Goal: Task Accomplishment & Management: Complete application form

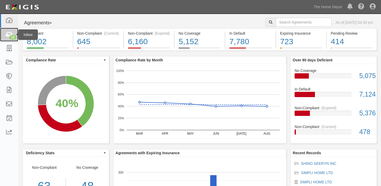
click at [9, 32] on icon at bounding box center [8, 35] width 7 height 6
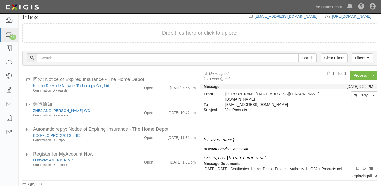
scroll to position [225, 0]
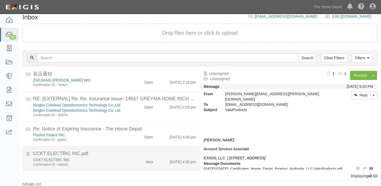
click at [146, 162] on div "New" at bounding box center [149, 160] width 7 height 7
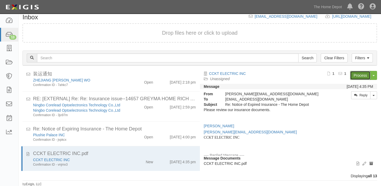
click at [354, 73] on link "Process" at bounding box center [360, 75] width 20 height 9
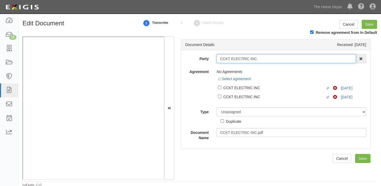
drag, startPoint x: 219, startPoint y: 58, endPoint x: 283, endPoint y: 65, distance: 64.4
click at [283, 65] on div "Party CCKT ELECTRIC INC 1000576868 Ontario Inc. 10 STRAWBERRY STREET 115282 CAN…" at bounding box center [275, 97] width 181 height 86
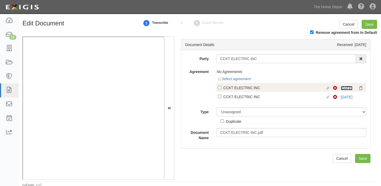
click at [346, 88] on link "8/12/25" at bounding box center [347, 88] width 12 height 4
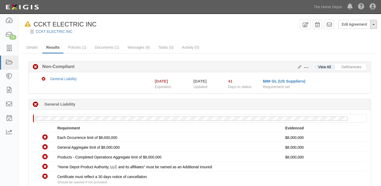
click at [374, 22] on button "Toggle Agreement Dropdown" at bounding box center [373, 24] width 7 height 9
click at [356, 51] on button "Remove from Default" at bounding box center [355, 49] width 43 height 8
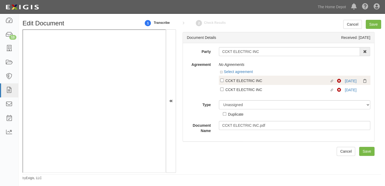
click at [235, 83] on div "CCKT ELECTRIC INC" at bounding box center [277, 80] width 104 height 6
click at [223, 82] on input "Linked agreement CCKT ELECTRIC INC Linked agreement" at bounding box center [221, 80] width 3 height 3
checkbox input "true"
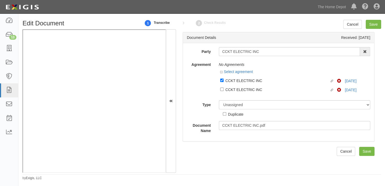
click at [234, 94] on div at bounding box center [295, 95] width 152 height 3
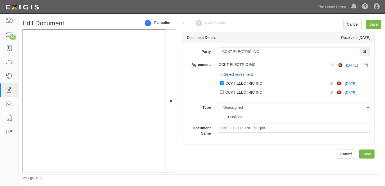
click at [234, 90] on div "CCKT ELECTRIC INC" at bounding box center [277, 92] width 104 height 6
click at [223, 90] on input "Linked agreement CCKT ELECTRIC INC Linked agreement" at bounding box center [221, 91] width 3 height 3
checkbox input "true"
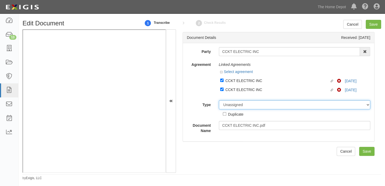
click at [245, 104] on select "Unassigned Binder Cancellation Notice Certificate Contract Endorsement Insuranc…" at bounding box center [295, 104] width 152 height 9
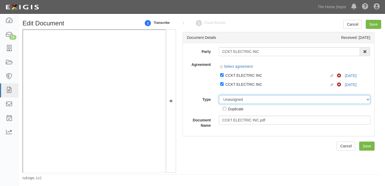
select select "CertificateDetail"
click at [219, 95] on select "Unassigned Binder Cancellation Notice Certificate Contract Endorsement Insuranc…" at bounding box center [295, 99] width 152 height 9
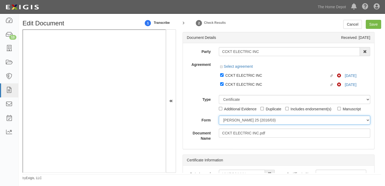
click at [237, 124] on select "ACORD 25 (2016/03) ACORD 101 ACORD 855 NY (2014/05) General" at bounding box center [295, 120] width 152 height 9
click at [237, 122] on select "ACORD 25 (2016/03) ACORD 101 ACORD 855 NY (2014/05) General" at bounding box center [295, 120] width 152 height 9
click at [235, 121] on select "ACORD 25 (2016/03) ACORD 101 ACORD 855 NY (2014/05) General" at bounding box center [295, 120] width 152 height 9
select select "GeneralFormDetail"
click at [219, 116] on select "ACORD 25 (2016/03) ACORD 101 ACORD 855 NY (2014/05) General" at bounding box center [295, 120] width 152 height 9
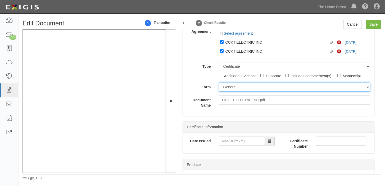
scroll to position [48, 0]
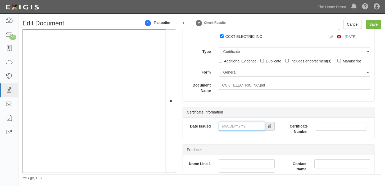
click at [240, 127] on input "Date Issued" at bounding box center [242, 126] width 46 height 9
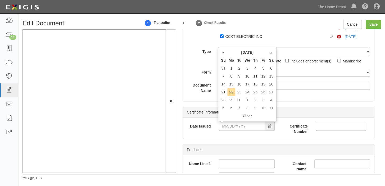
click at [228, 58] on th "Mo" at bounding box center [231, 60] width 8 height 8
click at [255, 81] on td "18" at bounding box center [255, 84] width 8 height 8
type input "09/18/2025"
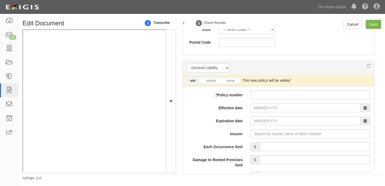
scroll to position [384, 0]
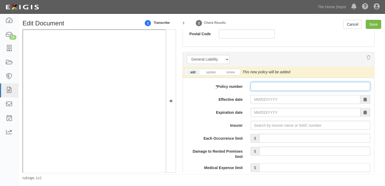
click at [269, 86] on input "* Policy number" at bounding box center [310, 86] width 120 height 9
paste input "Sushmitha"
type input "Sushmitha"
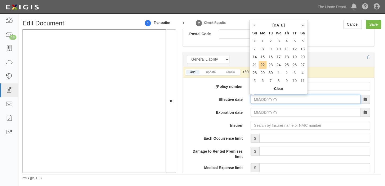
click at [265, 97] on input "Effective date" at bounding box center [305, 99] width 110 height 9
click at [287, 58] on td "18" at bounding box center [286, 57] width 8 height 8
type input "09/18/2025"
type input "09/18/2026"
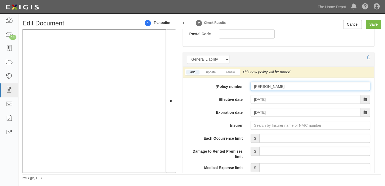
drag, startPoint x: 252, startPoint y: 84, endPoint x: 248, endPoint y: 87, distance: 5.9
click at [286, 86] on input "Sushmitha" at bounding box center [310, 86] width 120 height 9
paste input "text"
click at [273, 86] on input "* Policy number" at bounding box center [310, 86] width 120 height 9
type input "89SBU QW950FP"
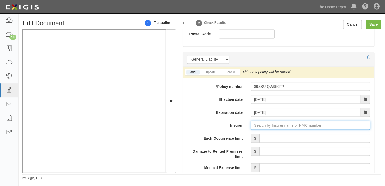
click at [256, 123] on input "Insurer" at bounding box center [310, 125] width 120 height 9
type input "Hartford Underwriters Insurance Company (30104) A+ XV Rating"
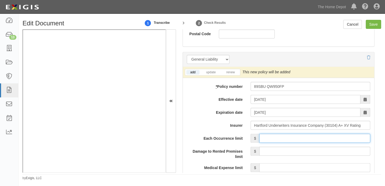
click at [268, 136] on input "Each Occurrence limit" at bounding box center [314, 138] width 111 height 9
type input "4,000,000"
drag, startPoint x: 342, startPoint y: 139, endPoint x: 384, endPoint y: 143, distance: 42.0
click at [384, 143] on div "Edit Document 1 Transcribe 2 Check Results Cancel Save Document Details Receive…" at bounding box center [202, 100] width 366 height 161
click at [350, 138] on input "Each Occurrence limit" at bounding box center [314, 138] width 111 height 9
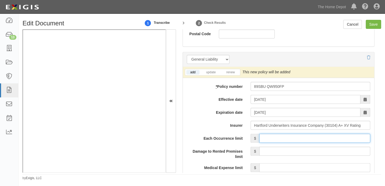
type input "8,000,000"
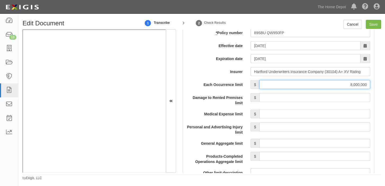
scroll to position [505, 0]
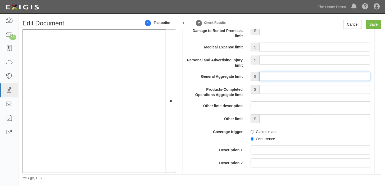
click at [305, 75] on input "General Aggregate limit" at bounding box center [314, 76] width 111 height 9
type input "8,000,000"
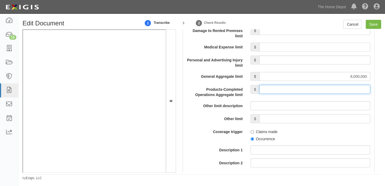
click at [319, 88] on input "Products-Completed Operations Aggregate limit" at bounding box center [314, 89] width 111 height 9
type input "8,000,000"
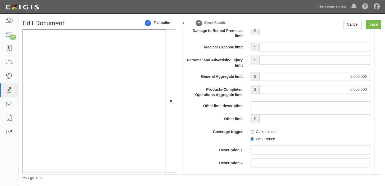
click at [254, 140] on label "Occurrence" at bounding box center [262, 138] width 24 height 5
click at [254, 140] on input "Occurrence" at bounding box center [251, 138] width 3 height 3
radio input "true"
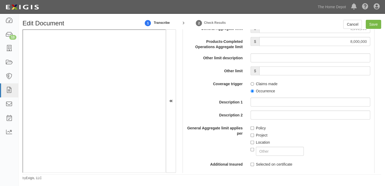
click at [254, 125] on label "Policy" at bounding box center [257, 127] width 15 height 5
click at [254, 126] on input "Policy" at bounding box center [251, 127] width 3 height 3
checkbox input "true"
click at [378, 27] on input "Save" at bounding box center [372, 24] width 15 height 9
type input "8000000"
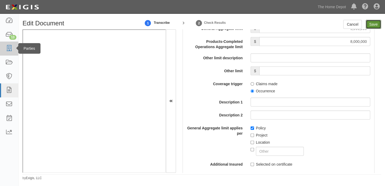
type input "8000000"
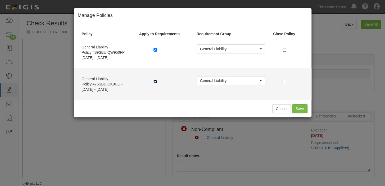
click at [154, 81] on input "checkbox" at bounding box center [154, 81] width 3 height 3
checkbox input "false"
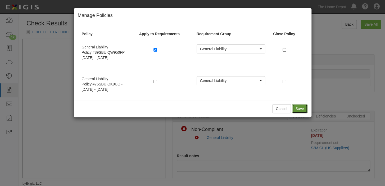
click at [302, 107] on button "Save" at bounding box center [299, 108] width 15 height 9
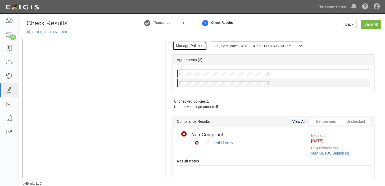
click at [196, 44] on link "Manage Policies" at bounding box center [189, 45] width 34 height 9
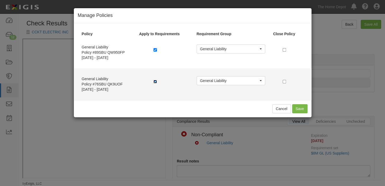
click at [155, 82] on input "checkbox" at bounding box center [154, 81] width 3 height 3
checkbox input "false"
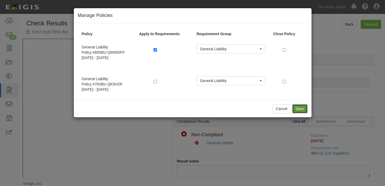
click at [294, 111] on button "Save" at bounding box center [299, 108] width 15 height 9
click at [300, 107] on button "Save" at bounding box center [299, 108] width 15 height 9
click at [284, 108] on button "Cancel" at bounding box center [281, 108] width 19 height 9
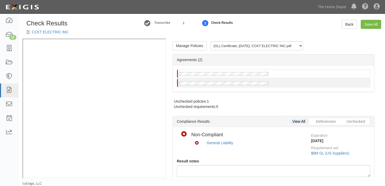
scroll to position [168, 0]
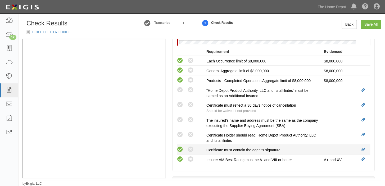
click at [181, 149] on icon at bounding box center [180, 149] width 7 height 7
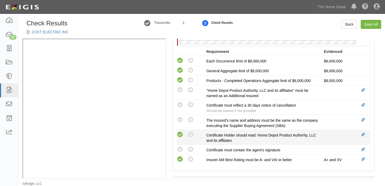
radio input "true"
click at [180, 135] on icon at bounding box center [180, 134] width 7 height 7
radio input "true"
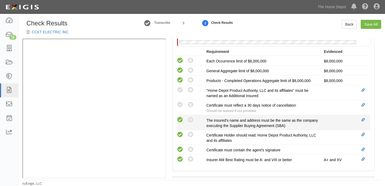
click at [179, 120] on icon at bounding box center [180, 120] width 7 height 7
radio input "true"
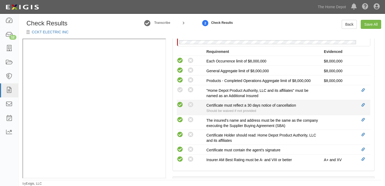
click at [179, 107] on icon at bounding box center [180, 105] width 7 height 7
radio input "true"
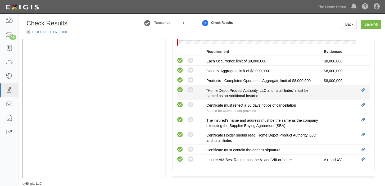
click at [180, 89] on icon at bounding box center [180, 90] width 7 height 7
radio input "true"
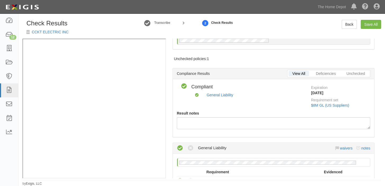
scroll to position [0, 0]
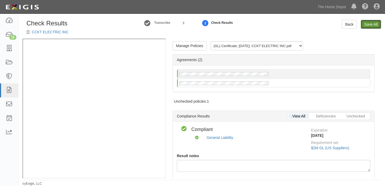
click at [376, 27] on link "Save All" at bounding box center [370, 24] width 20 height 9
radio input "false"
radio input "true"
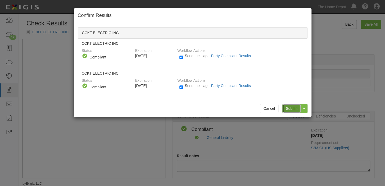
click at [288, 108] on input "Submit" at bounding box center [291, 108] width 19 height 9
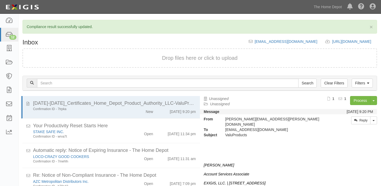
click at [21, 40] on div "× Compliance result successfully updated. Inbox [EMAIL_ADDRESS][DOMAIN_NAME] [U…" at bounding box center [200, 116] width 363 height 192
click at [8, 34] on icon at bounding box center [8, 35] width 7 height 6
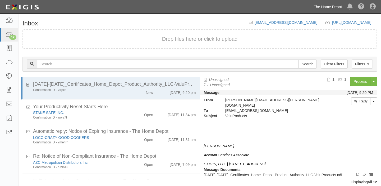
click at [323, 7] on link "The Home Depot" at bounding box center [328, 7] width 34 height 11
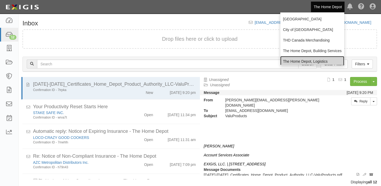
click at [287, 57] on link "The Home Depot, Logistics" at bounding box center [312, 61] width 64 height 11
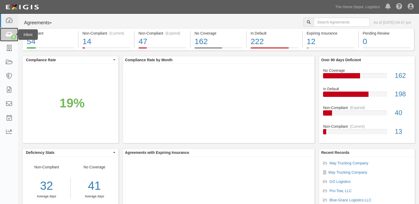
click at [1, 31] on link "9" at bounding box center [9, 35] width 18 height 14
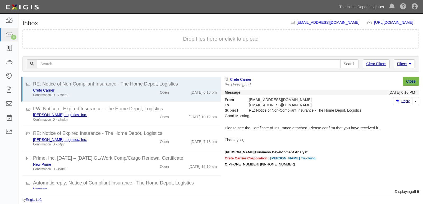
click at [370, 11] on link "The Home Depot, Logistics" at bounding box center [362, 7] width 50 height 11
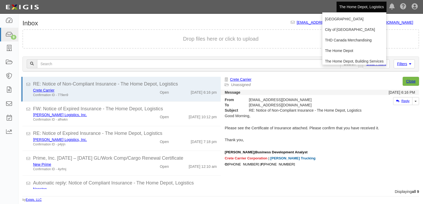
click at [362, 8] on link "The Home Depot, Logistics" at bounding box center [362, 7] width 50 height 11
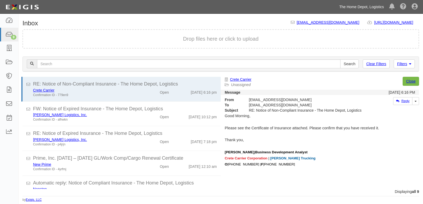
scroll to position [123, 0]
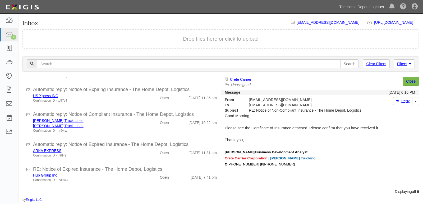
click at [350, 7] on link "The Home Depot, Logistics" at bounding box center [362, 7] width 50 height 11
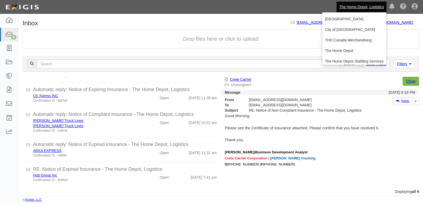
click at [318, 29] on div "Inbox [EMAIL_ADDRESS][DOMAIN_NAME] [URL][DOMAIN_NAME] copy to clipboard Drop fi…" at bounding box center [221, 111] width 405 height 183
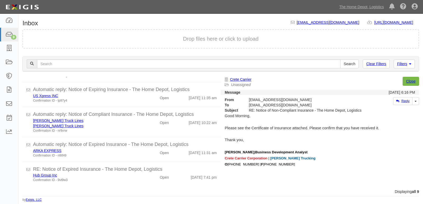
click at [351, 1] on ul "The Home Depot, Logistics [GEOGRAPHIC_DATA] of [GEOGRAPHIC_DATA] THD [GEOGRAPHI…" at bounding box center [380, 6] width 86 height 13
click at [352, 4] on link "The Home Depot, Logistics" at bounding box center [362, 7] width 50 height 11
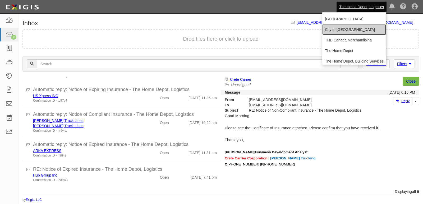
click at [340, 33] on link "City of [GEOGRAPHIC_DATA]" at bounding box center [354, 29] width 64 height 11
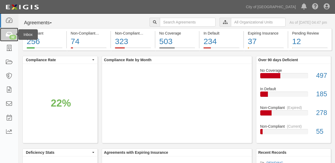
click at [11, 35] on icon at bounding box center [8, 35] width 7 height 6
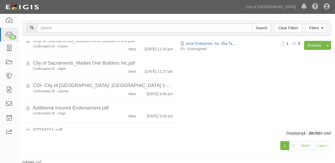
scroll to position [37, 0]
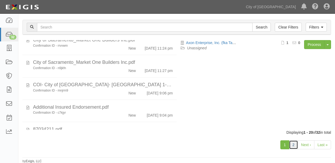
click at [294, 146] on link "2" at bounding box center [293, 145] width 9 height 9
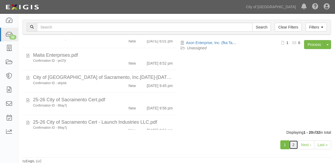
scroll to position [338, 0]
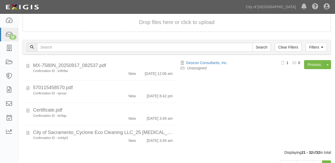
scroll to position [37, 0]
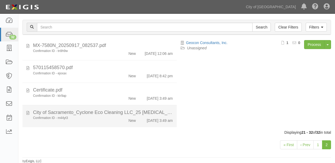
click at [113, 120] on div "Confirmation ID - m44yt3 New [DATE] 3:49 am" at bounding box center [103, 119] width 148 height 7
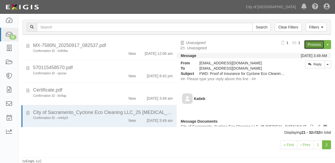
click at [314, 47] on link "Process" at bounding box center [314, 44] width 20 height 9
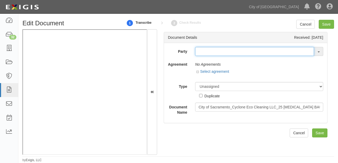
click at [208, 54] on input "text" at bounding box center [254, 51] width 119 height 9
type input "CYCLO"
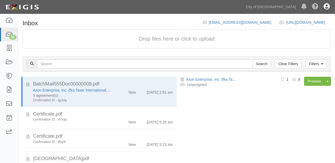
click at [326, 10] on icon at bounding box center [327, 7] width 6 height 6
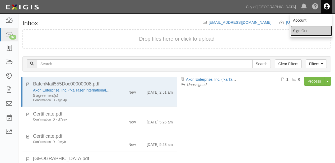
click at [316, 30] on link "Sign Out" at bounding box center [312, 31] width 42 height 11
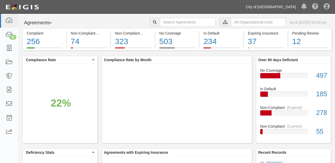
click at [291, 6] on link "City of [GEOGRAPHIC_DATA]" at bounding box center [271, 7] width 55 height 11
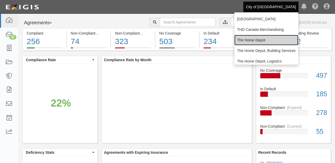
click at [259, 41] on link "The Home Depot" at bounding box center [267, 40] width 64 height 11
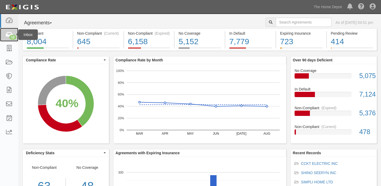
click at [2, 33] on link "13" at bounding box center [9, 35] width 18 height 14
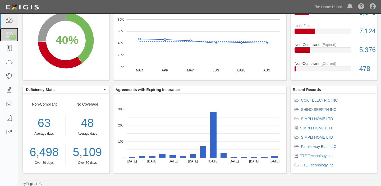
scroll to position [63, 0]
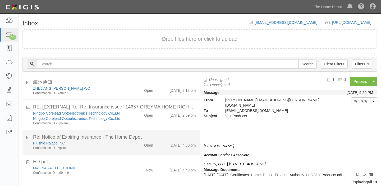
scroll to position [225, 0]
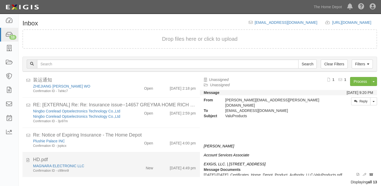
click at [134, 159] on div "HD.pdf" at bounding box center [114, 159] width 163 height 7
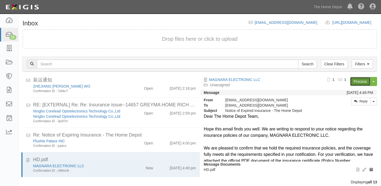
click at [358, 84] on link "Process" at bounding box center [360, 81] width 20 height 9
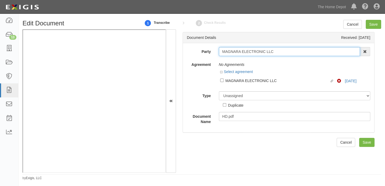
click at [286, 53] on input "MAGNARA ELECTRONIC LLC" at bounding box center [289, 51] width 141 height 9
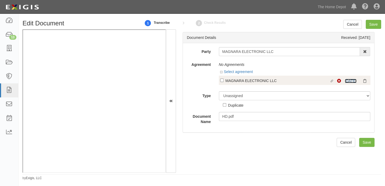
click at [346, 80] on link "9/1/26" at bounding box center [351, 81] width 12 height 4
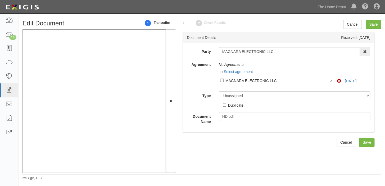
click at [284, 85] on div at bounding box center [295, 86] width 152 height 3
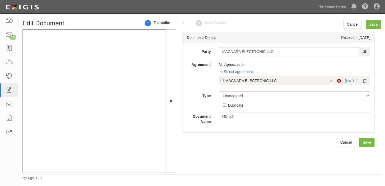
click at [280, 82] on div "MAGNARA ELECTRONIC LLC" at bounding box center [277, 80] width 104 height 6
click at [223, 82] on input "Linked agreement MAGNARA ELECTRONIC LLC Linked agreement" at bounding box center [221, 80] width 3 height 3
checkbox input "true"
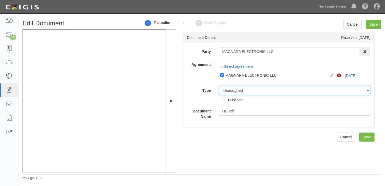
click at [279, 89] on select "Unassigned Binder Cancellation Notice Certificate Contract Endorsement Insuranc…" at bounding box center [295, 90] width 152 height 9
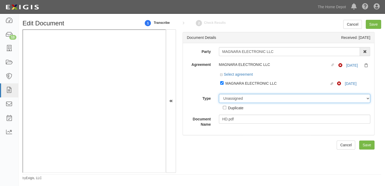
select select "CertificateDetail"
click at [219, 94] on select "Unassigned Binder Cancellation Notice Certificate Contract Endorsement Insuranc…" at bounding box center [295, 98] width 152 height 9
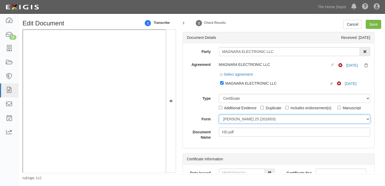
click at [245, 120] on select "ACORD 25 (2016/03) ACORD 101 ACORD 855 NY (2014/05) General" at bounding box center [295, 119] width 152 height 9
select select "GeneralFormDetail"
click at [219, 115] on select "ACORD 25 (2016/03) ACORD 101 ACORD 855 NY (2014/05) General" at bounding box center [295, 119] width 152 height 9
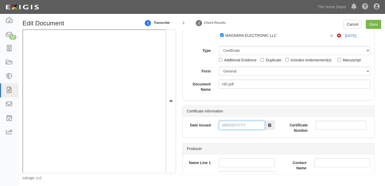
click at [238, 125] on input "Date Issued" at bounding box center [242, 125] width 46 height 9
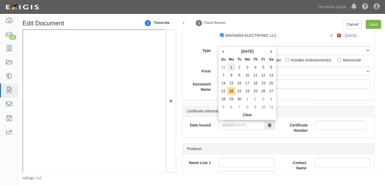
click at [229, 64] on td "1" at bounding box center [231, 67] width 8 height 8
type input "09/01/2025"
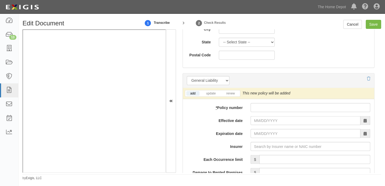
scroll to position [384, 0]
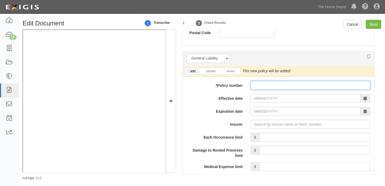
click at [265, 81] on input "* Policy number" at bounding box center [310, 85] width 120 height 9
paste input "10579006800069003007"
type input "10579006800069003007"
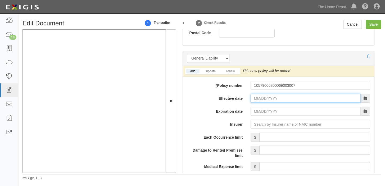
click at [262, 95] on input "Effective date" at bounding box center [305, 98] width 110 height 9
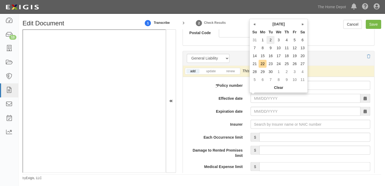
click at [273, 38] on td "2" at bounding box center [270, 40] width 8 height 8
type input "09/02/2025"
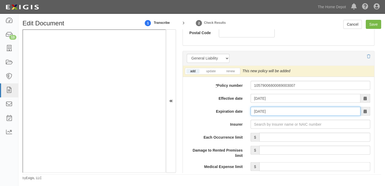
click at [268, 113] on input "09/02/2026" at bounding box center [305, 111] width 110 height 9
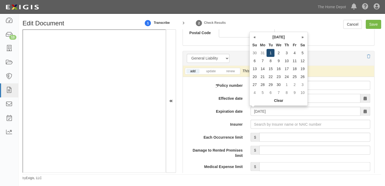
click at [271, 51] on td "1" at bounding box center [270, 53] width 8 height 8
type input "09/01/2026"
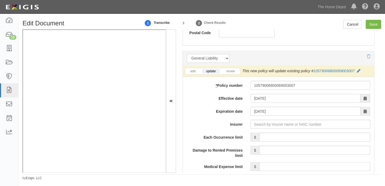
scroll to position [433, 0]
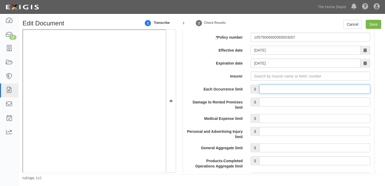
click at [283, 87] on input "Each Occurrence limit" at bounding box center [314, 88] width 111 height 9
type input "8,000,000"
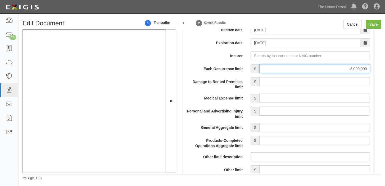
scroll to position [481, 0]
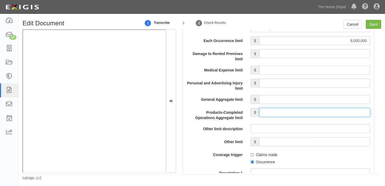
click at [317, 116] on input "Products-Completed Operations Aggregate limit" at bounding box center [314, 112] width 111 height 9
type input "8,000,000"
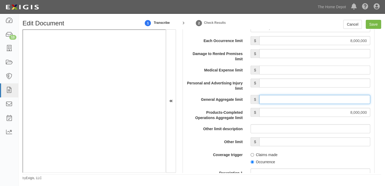
click at [318, 98] on input "General Aggregate limit" at bounding box center [314, 99] width 111 height 9
type input "8,000,000"
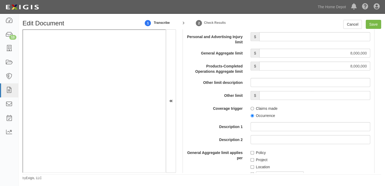
scroll to position [529, 0]
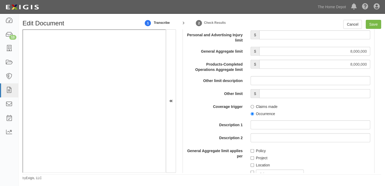
click at [260, 114] on label "Occurrence" at bounding box center [262, 113] width 24 height 5
click at [254, 114] on input "Occurrence" at bounding box center [251, 113] width 3 height 3
radio input "true"
click at [257, 151] on label "Policy" at bounding box center [257, 150] width 15 height 5
click at [254, 151] on input "Policy" at bounding box center [251, 150] width 3 height 3
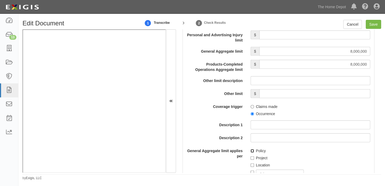
checkbox input "true"
click at [374, 28] on input "Save" at bounding box center [372, 24] width 15 height 9
type input "8000000"
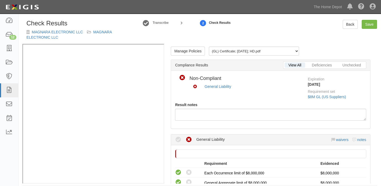
scroll to position [144, 0]
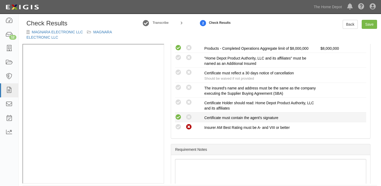
click at [178, 115] on icon at bounding box center [178, 117] width 7 height 7
radio input "true"
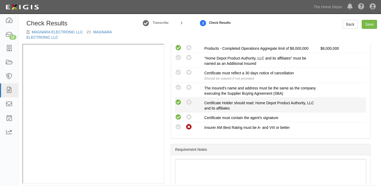
click at [177, 102] on icon at bounding box center [178, 102] width 7 height 7
radio input "true"
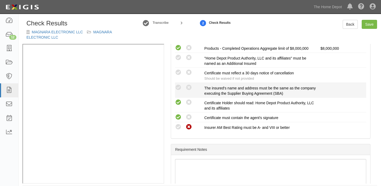
click at [176, 83] on li "Compliant Waived: Non-Compliant The insured's name and address must be the same…" at bounding box center [270, 90] width 191 height 15
click at [178, 86] on icon at bounding box center [178, 87] width 7 height 7
radio input "true"
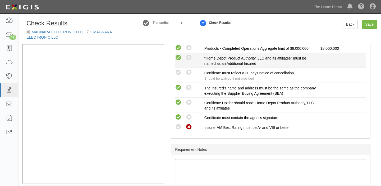
click at [178, 54] on icon at bounding box center [178, 57] width 7 height 7
radio input "true"
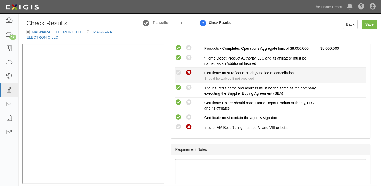
drag, startPoint x: 179, startPoint y: 72, endPoint x: 186, endPoint y: 75, distance: 7.5
click at [178, 72] on icon at bounding box center [178, 72] width 7 height 7
radio input "true"
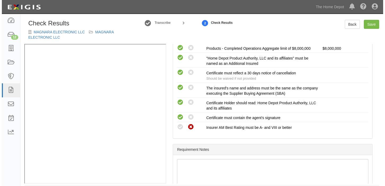
scroll to position [72, 0]
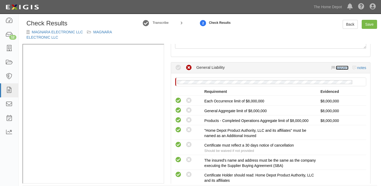
click at [339, 67] on link "waivers" at bounding box center [342, 68] width 12 height 4
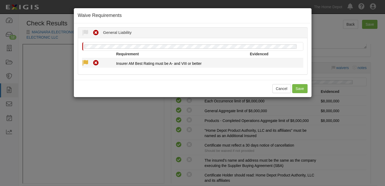
click at [86, 61] on icon at bounding box center [85, 63] width 7 height 7
radio input "true"
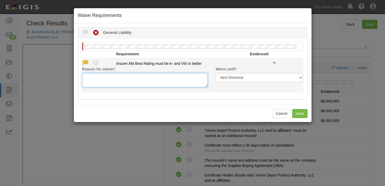
click at [111, 85] on textarea "Reason for waiver *" at bounding box center [145, 80] width 126 height 14
paste textarea "10579006800069003007"
type textarea "10579006800069003007"
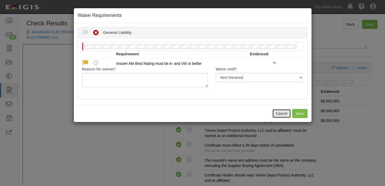
click at [274, 113] on button "Cancel" at bounding box center [281, 113] width 19 height 9
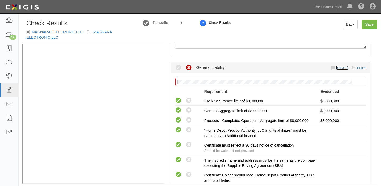
click at [341, 67] on link "waivers" at bounding box center [342, 68] width 12 height 4
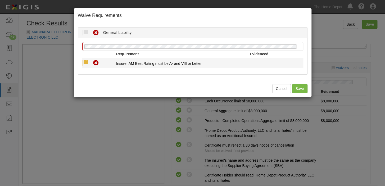
click at [83, 62] on icon at bounding box center [85, 63] width 7 height 7
radio input "true"
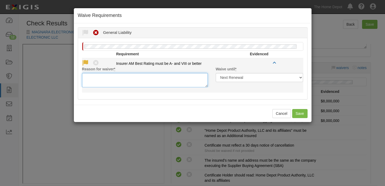
click at [112, 85] on textarea "Reason for waiver *" at bounding box center [145, 80] width 126 height 14
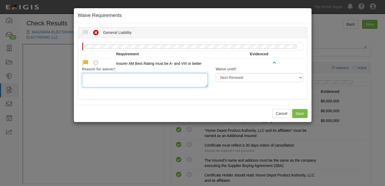
paste textarea "Ping An Property & Casualty InsuranceCompany Of China Ltd."
type textarea "Ping An Property & Casualty InsuranceCompany Of China Ltd. is acceptable"
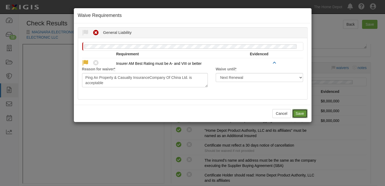
click at [298, 112] on button "Save" at bounding box center [299, 113] width 15 height 9
radio input "true"
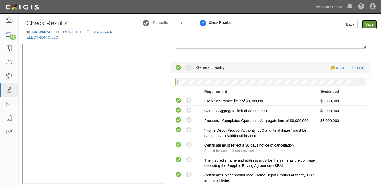
click at [366, 28] on link "Save" at bounding box center [369, 24] width 15 height 9
radio input "true"
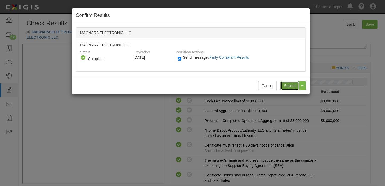
click at [281, 86] on input "Submit" at bounding box center [289, 85] width 19 height 9
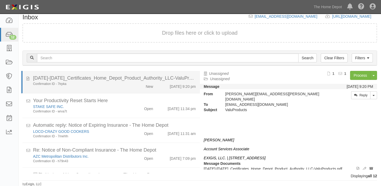
click at [137, 92] on li "[DATE]-[DATE]_Certificates_Home_Depot_Product_Authority_LLC-ValuProducts.pdf Co…" at bounding box center [110, 82] width 178 height 22
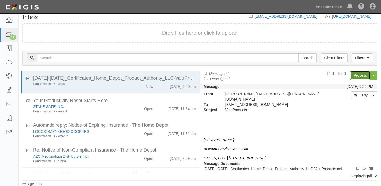
click at [354, 78] on link "Process" at bounding box center [360, 75] width 20 height 9
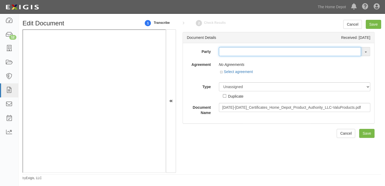
click at [235, 55] on input "text" at bounding box center [290, 51] width 142 height 9
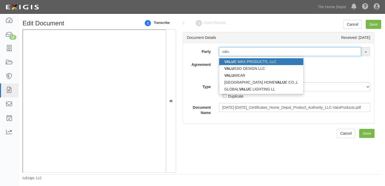
type input "valu"
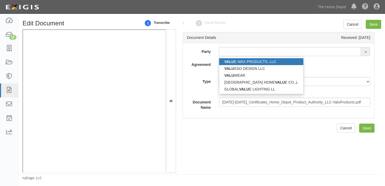
click at [235, 61] on link "VALU E MAX PRODUCTS, LLC" at bounding box center [261, 61] width 84 height 7
type input "VALUE MAX PRODUCTS, LLC"
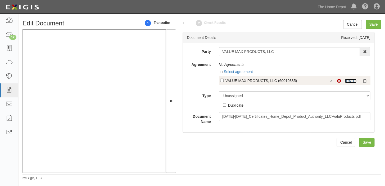
click at [345, 82] on link "6/6/25" at bounding box center [351, 81] width 12 height 4
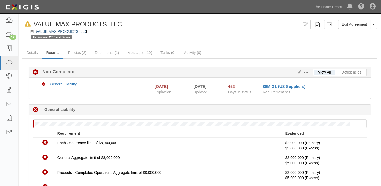
click at [63, 31] on link "VALUE MAX PRODUCTS, LLC" at bounding box center [62, 31] width 52 height 4
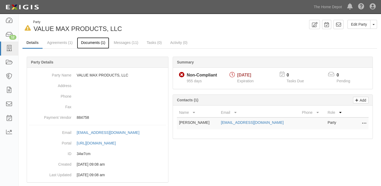
click at [99, 45] on link "Documents (1)" at bounding box center [93, 42] width 32 height 11
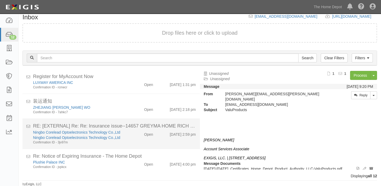
scroll to position [200, 0]
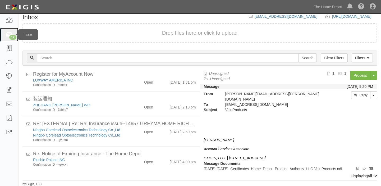
click at [7, 39] on link "12" at bounding box center [9, 35] width 18 height 14
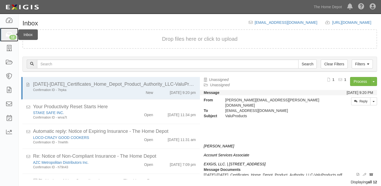
click at [5, 33] on icon at bounding box center [8, 35] width 7 height 6
click at [4, 35] on link "12" at bounding box center [9, 35] width 18 height 14
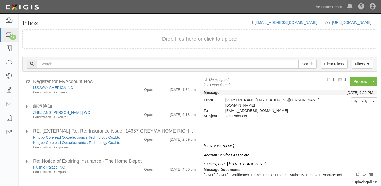
scroll to position [200, 0]
